Goal: Task Accomplishment & Management: Manage account settings

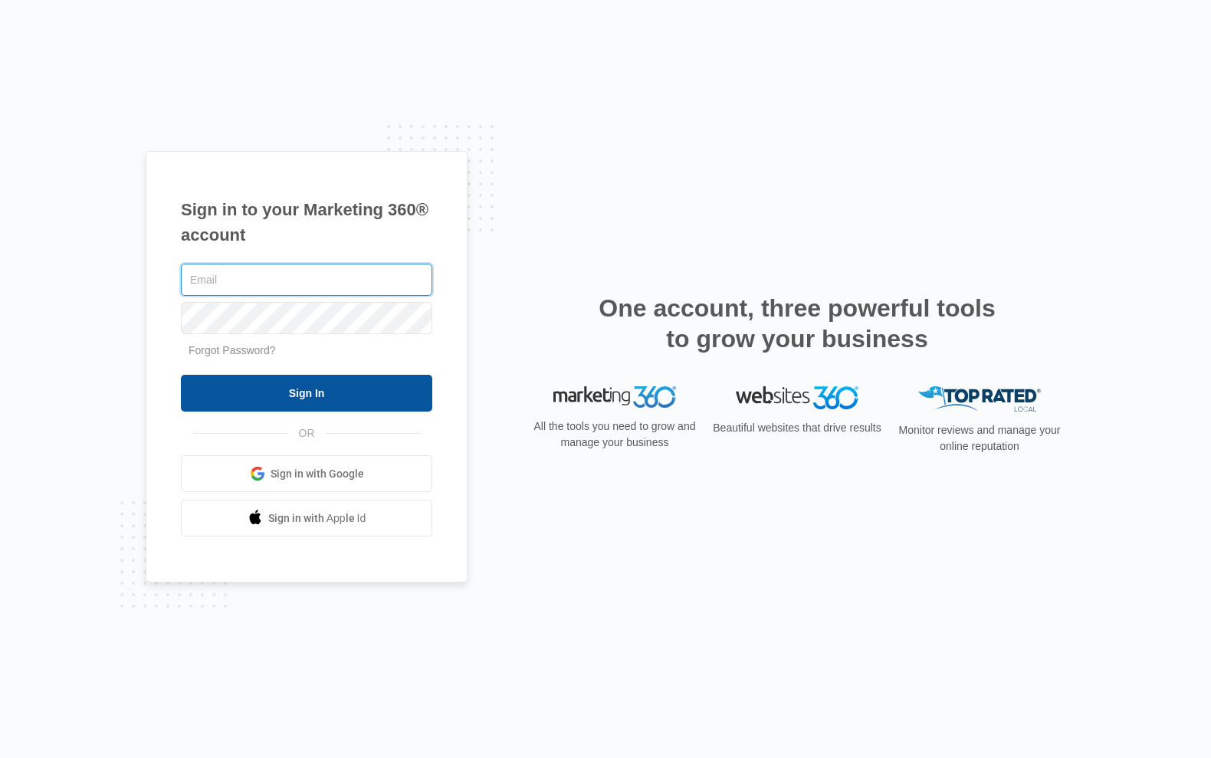
type input "[EMAIL_ADDRESS][DOMAIN_NAME]"
click at [310, 392] on input "Sign In" at bounding box center [306, 393] width 251 height 37
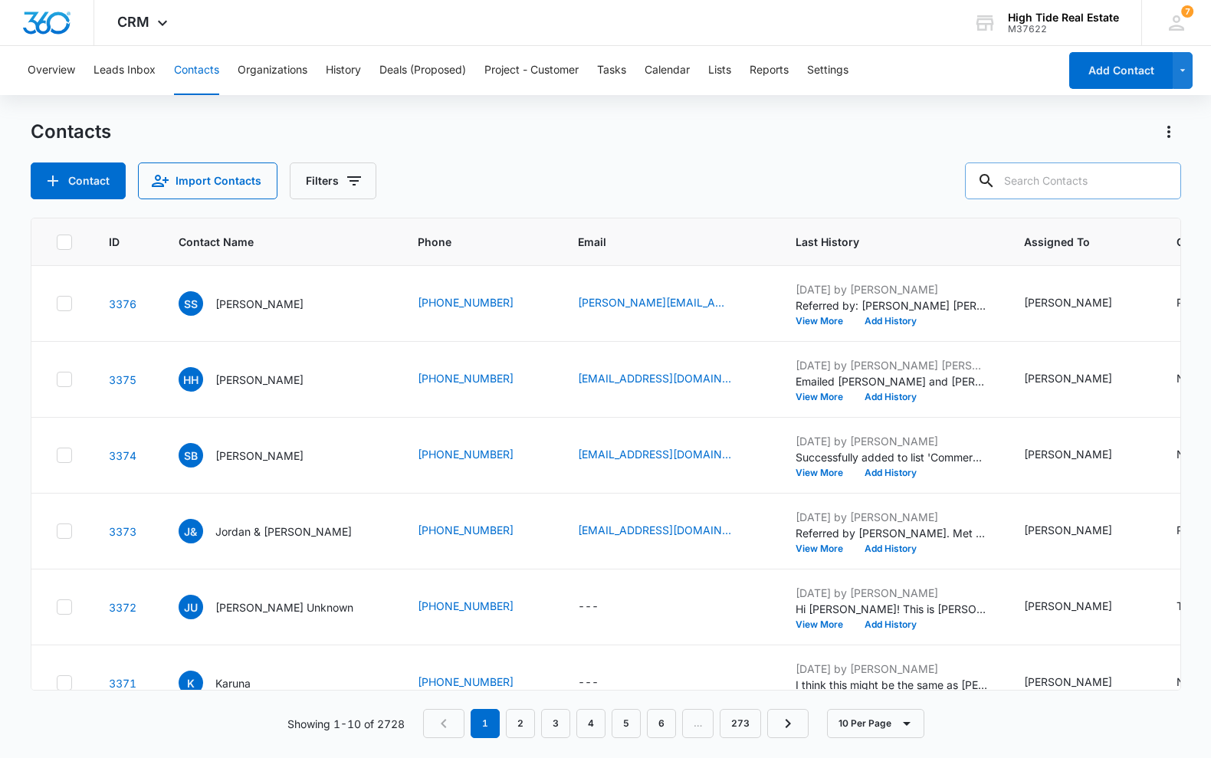
click at [1072, 183] on input "text" at bounding box center [1073, 180] width 216 height 37
type input "[PERSON_NAME]"
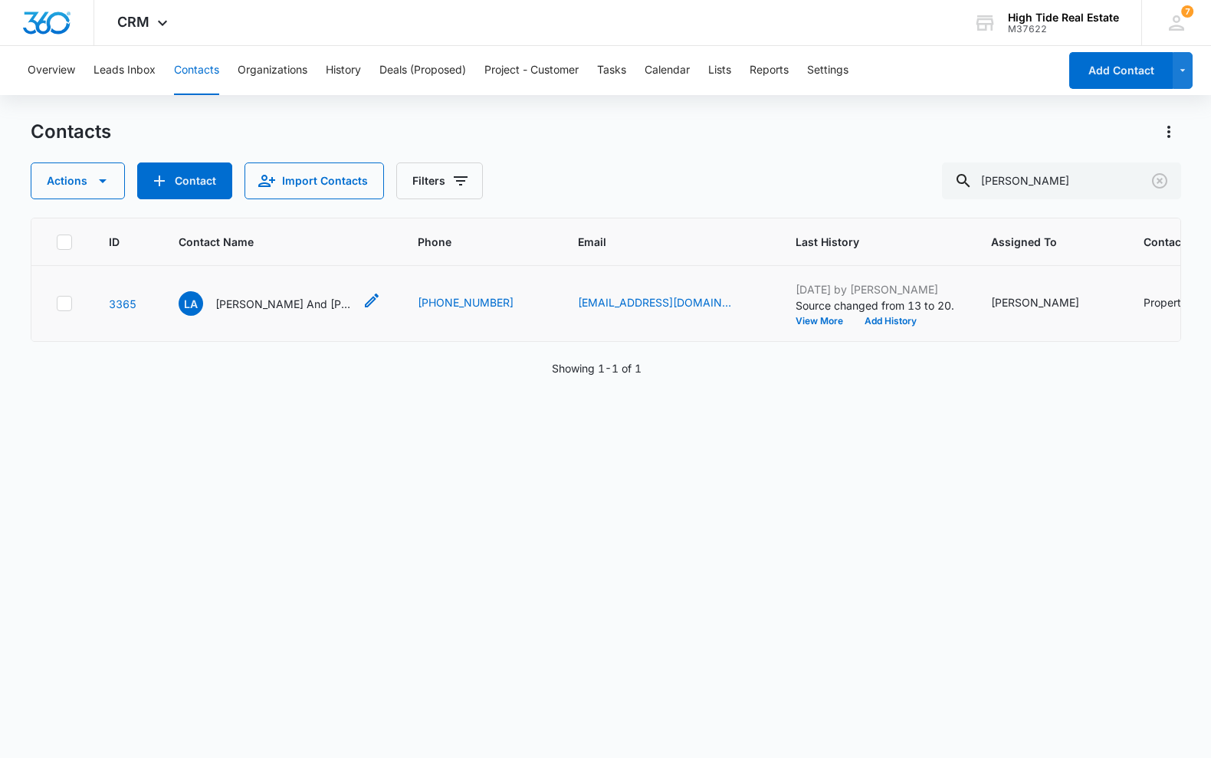
click at [244, 312] on p "[PERSON_NAME] And [PERSON_NAME]" at bounding box center [284, 304] width 138 height 16
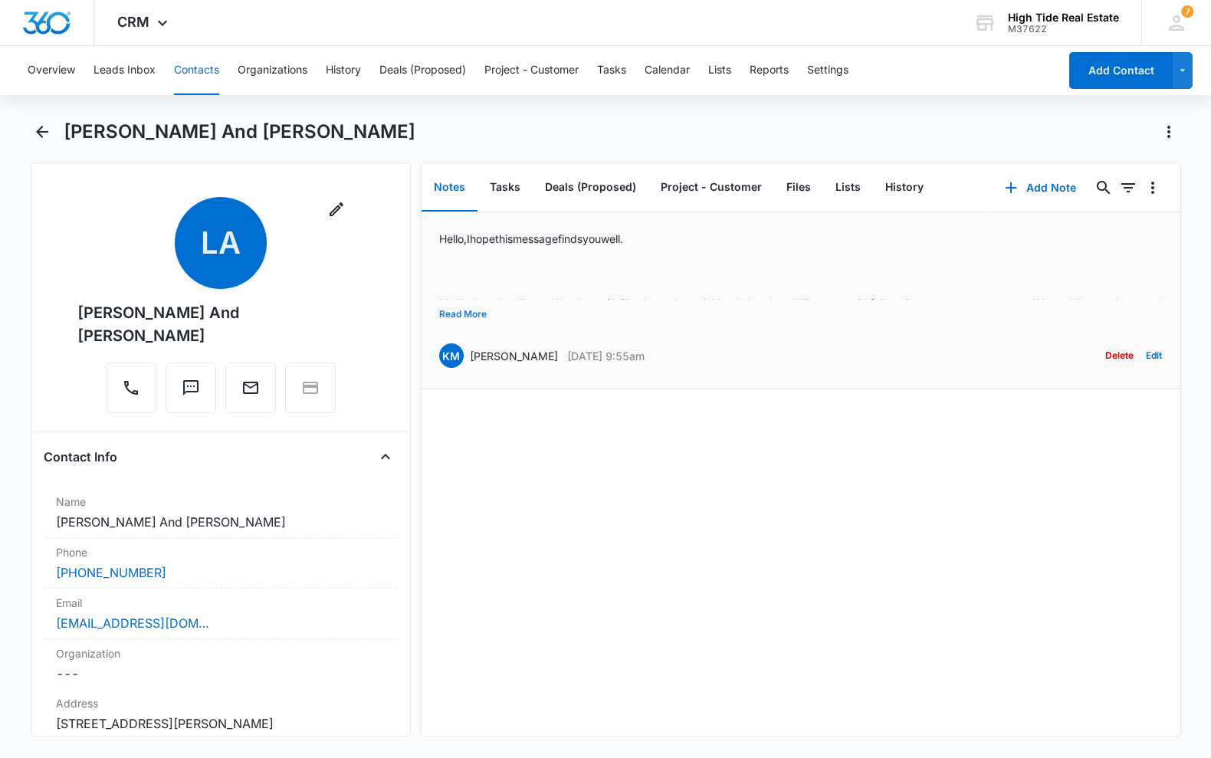
click at [465, 319] on button "Read More" at bounding box center [463, 314] width 48 height 29
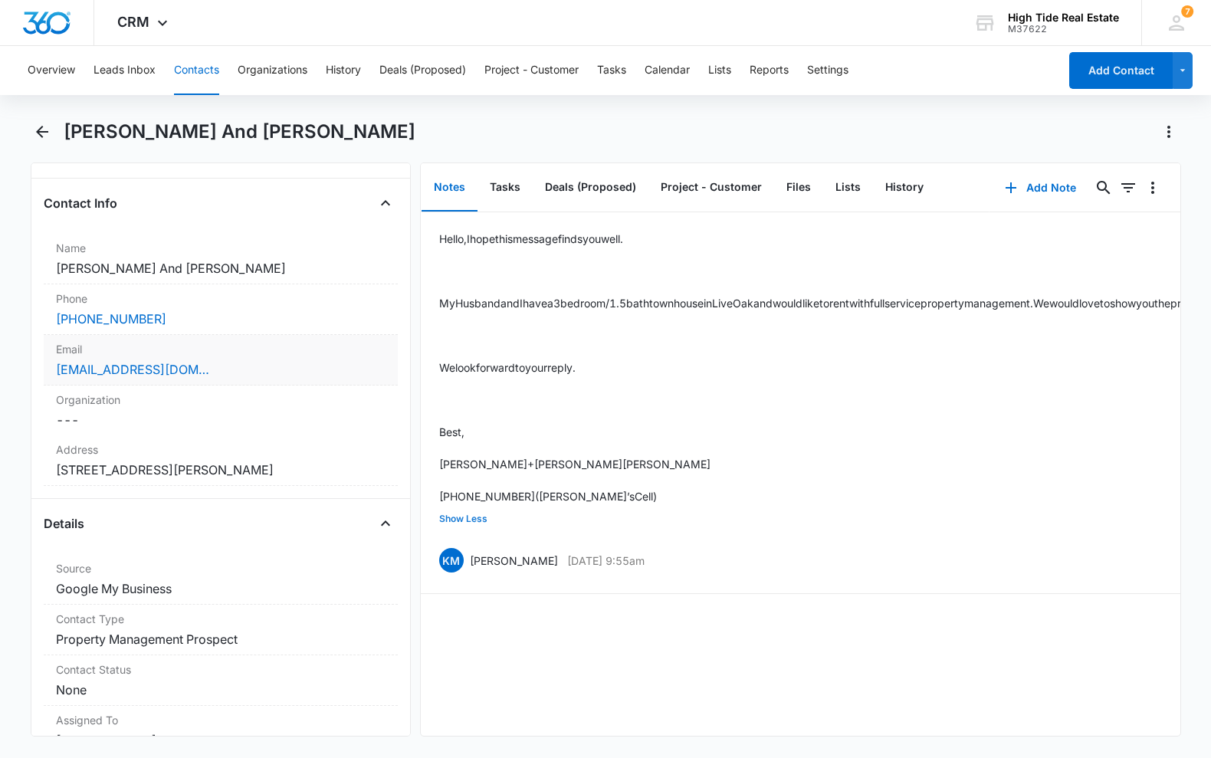
scroll to position [261, 0]
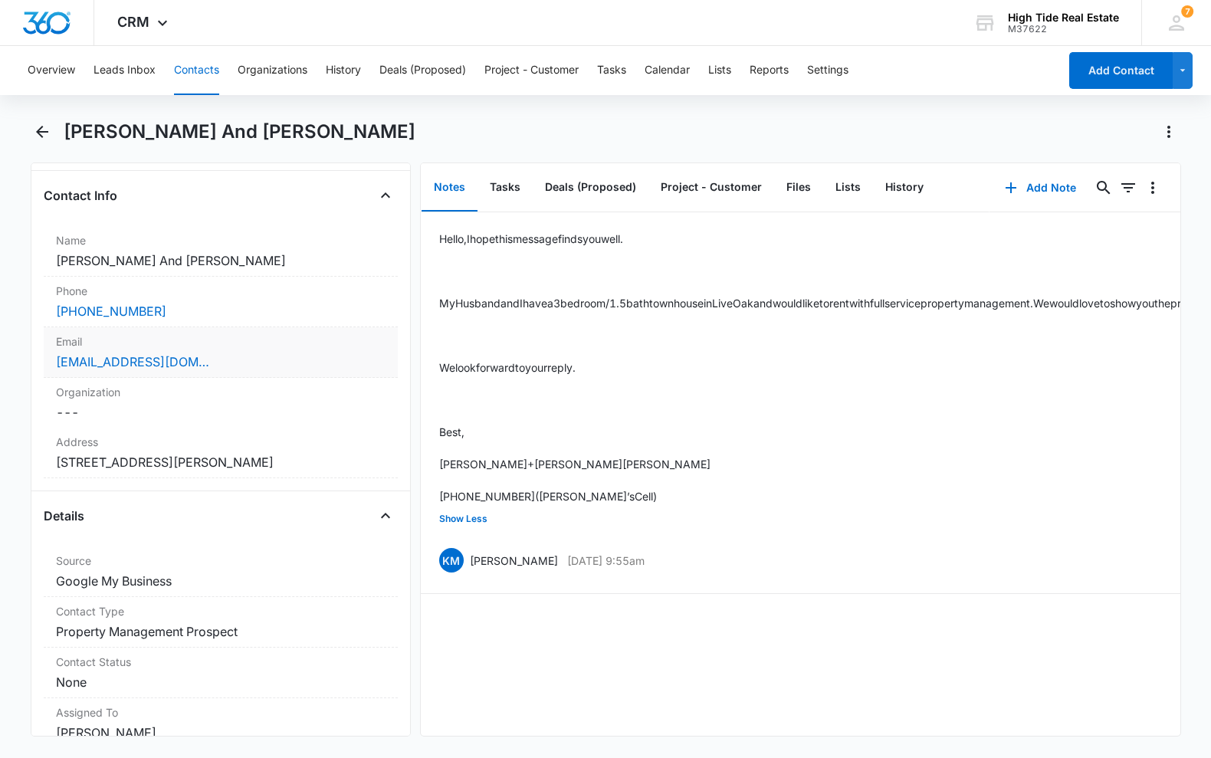
click at [202, 352] on div "[EMAIL_ADDRESS][DOMAIN_NAME]" at bounding box center [220, 361] width 329 height 18
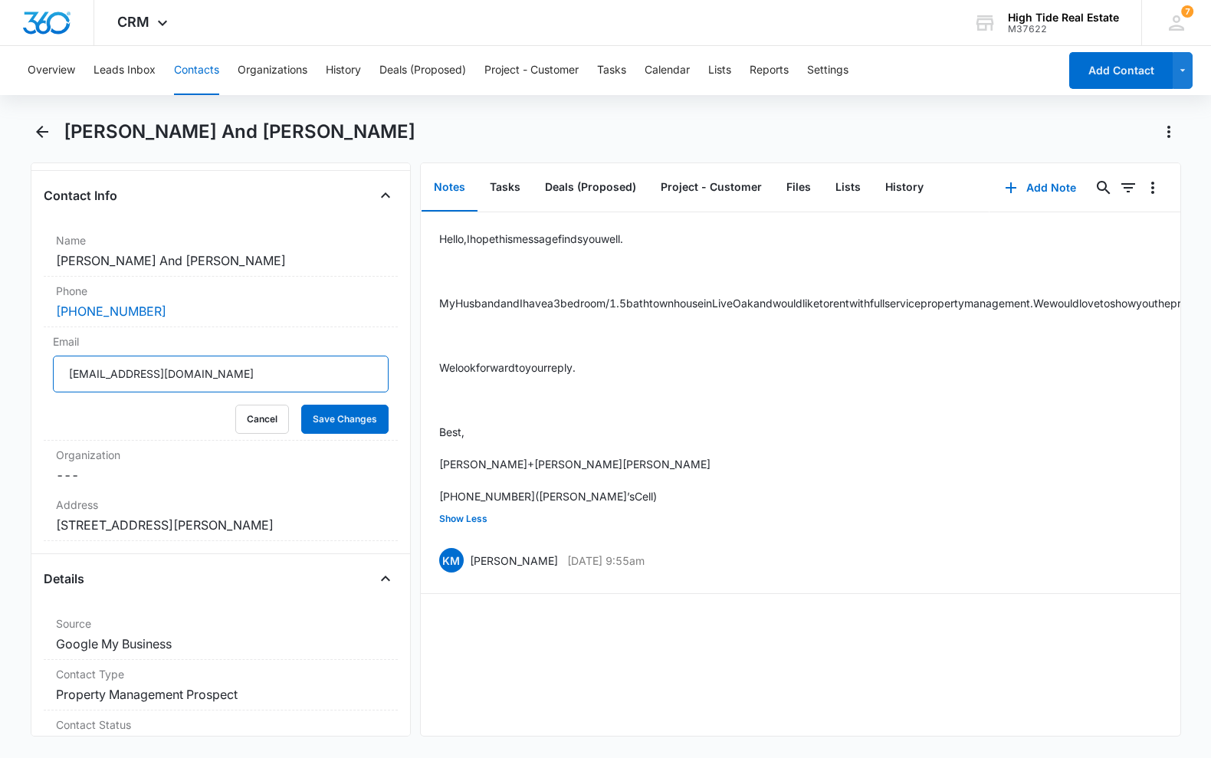
drag, startPoint x: 133, startPoint y: 346, endPoint x: -2, endPoint y: 321, distance: 136.3
click at [0, 321] on html "CRM Apps Reputation Forms CRM Email Social Content Ads Intelligence Files Brand…" at bounding box center [605, 379] width 1211 height 758
click at [343, 405] on button "Save Changes" at bounding box center [344, 419] width 87 height 29
